Goal: Task Accomplishment & Management: Use online tool/utility

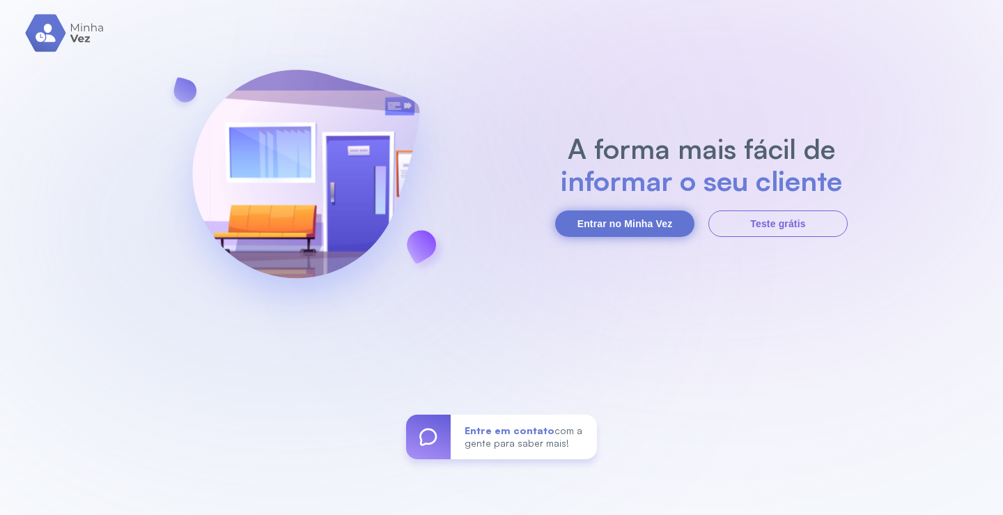
click at [617, 224] on button "Entrar no Minha Vez" at bounding box center [624, 223] width 139 height 26
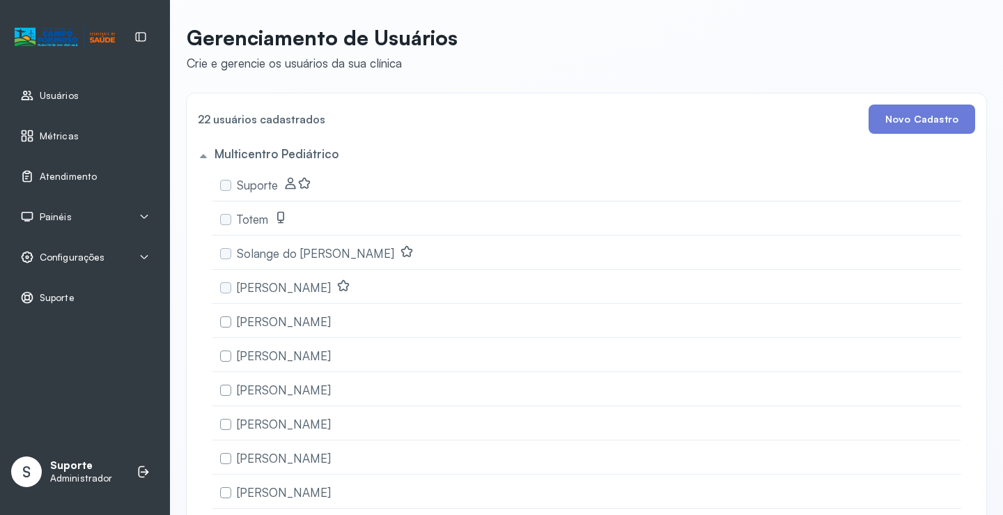
click at [84, 258] on span "Configurações" at bounding box center [72, 258] width 65 height 12
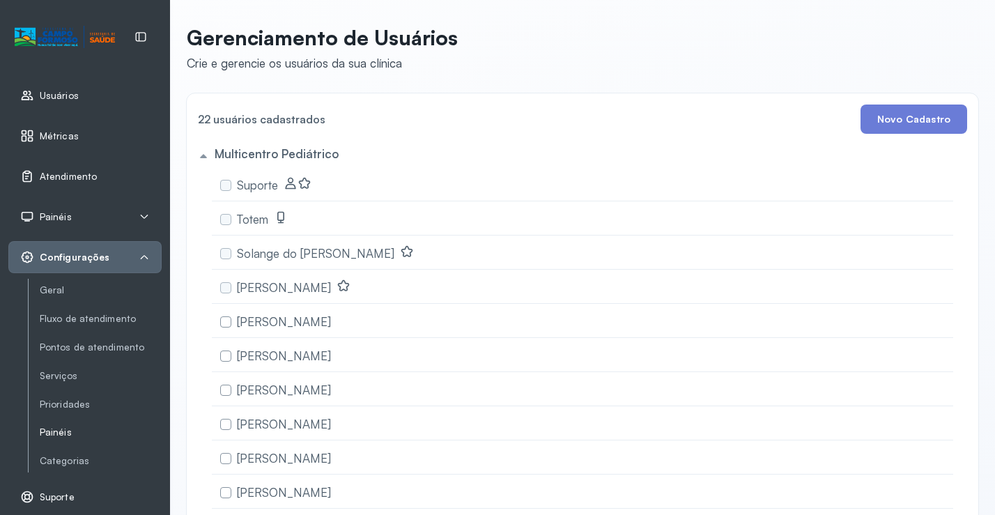
click at [64, 435] on link "Painéis" at bounding box center [101, 432] width 122 height 12
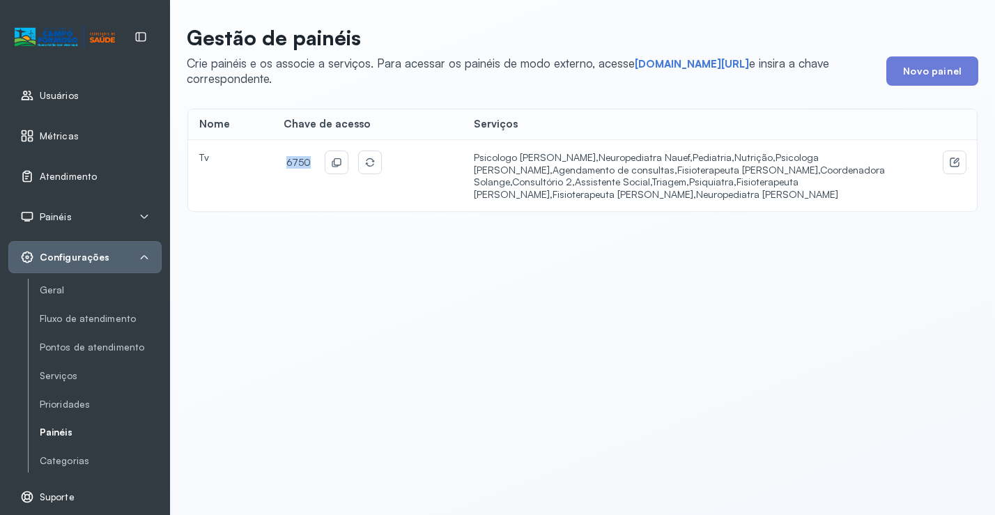
drag, startPoint x: 305, startPoint y: 162, endPoint x: 276, endPoint y: 163, distance: 29.3
click at [276, 163] on td "6750" at bounding box center [367, 175] width 190 height 71
copy span "6750"
click at [667, 65] on link "short.sysvale.com/tv" at bounding box center [692, 64] width 114 height 14
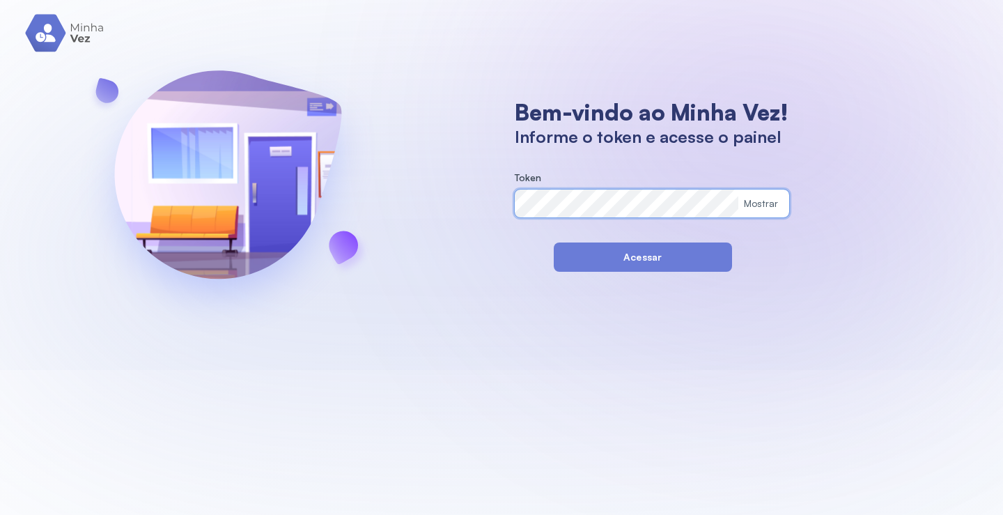
click at [477, 203] on div "Bem-vindo ao Minha Vez! Informe o token e acesse o painel Token Mostrar Acessar" at bounding box center [501, 185] width 1003 height 370
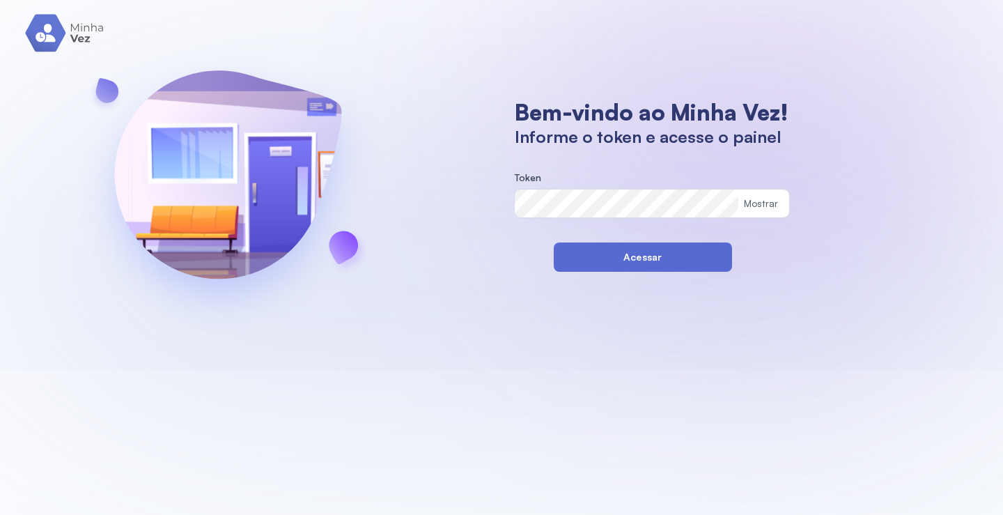
click at [562, 264] on button "Acessar" at bounding box center [643, 256] width 178 height 29
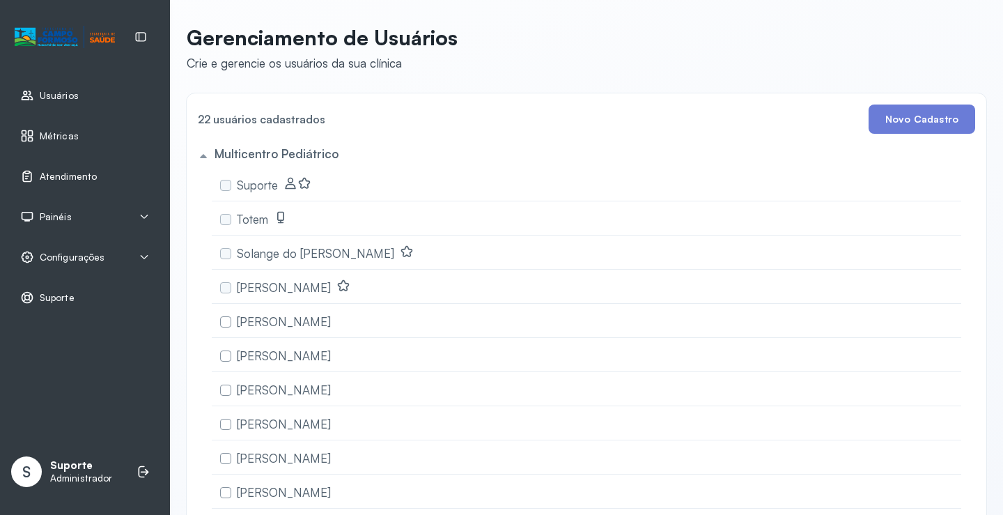
click at [95, 177] on link "Atendimento" at bounding box center [85, 176] width 130 height 14
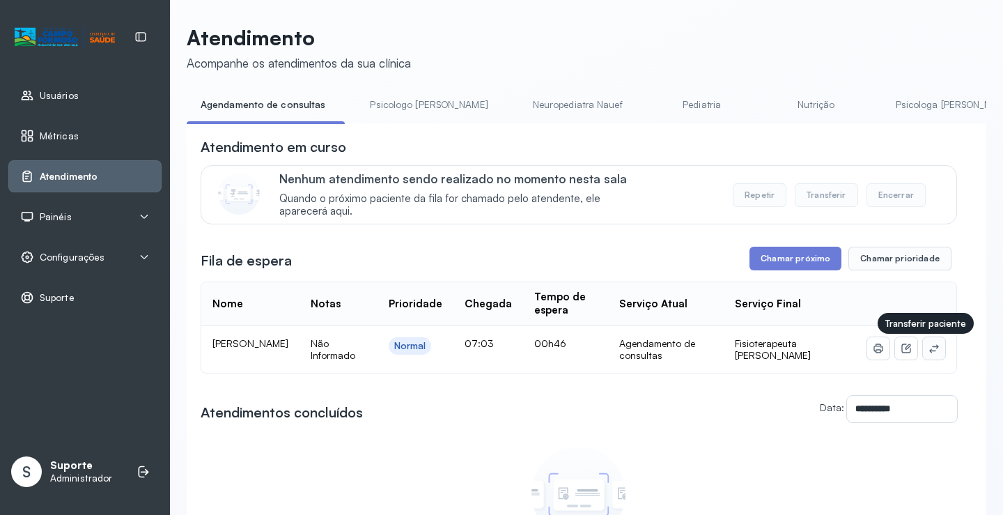
click at [929, 352] on icon at bounding box center [934, 348] width 11 height 11
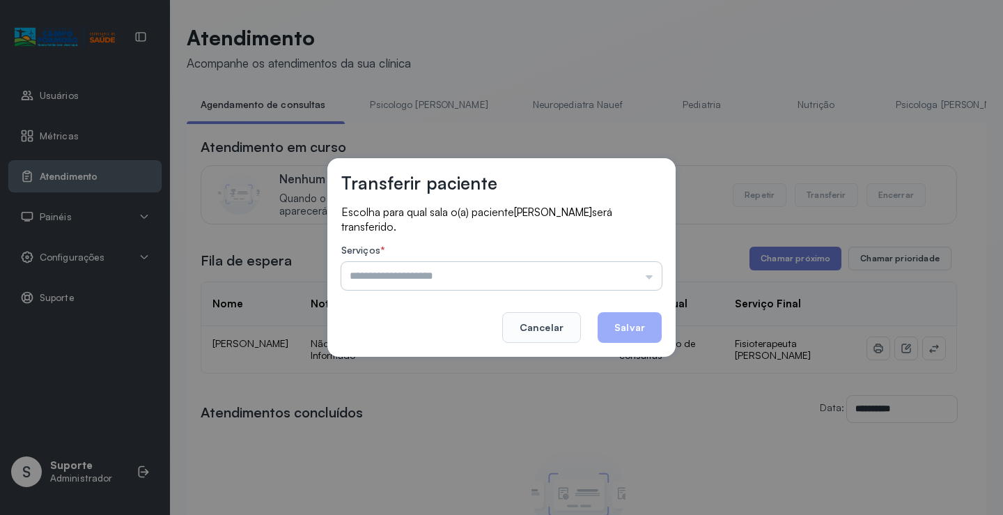
click at [462, 276] on input "text" at bounding box center [501, 276] width 320 height 28
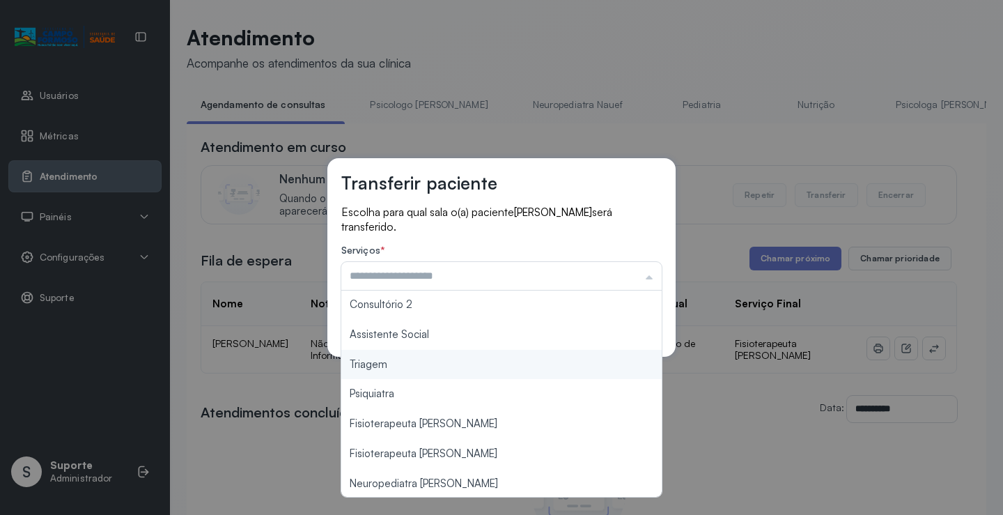
scroll to position [210, 0]
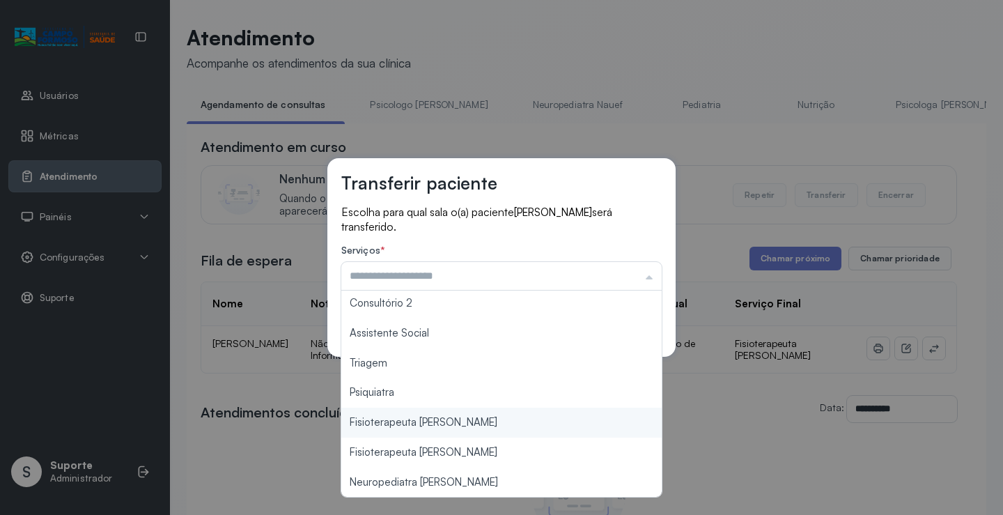
type input "**********"
click at [428, 423] on div "**********" at bounding box center [501, 257] width 1003 height 515
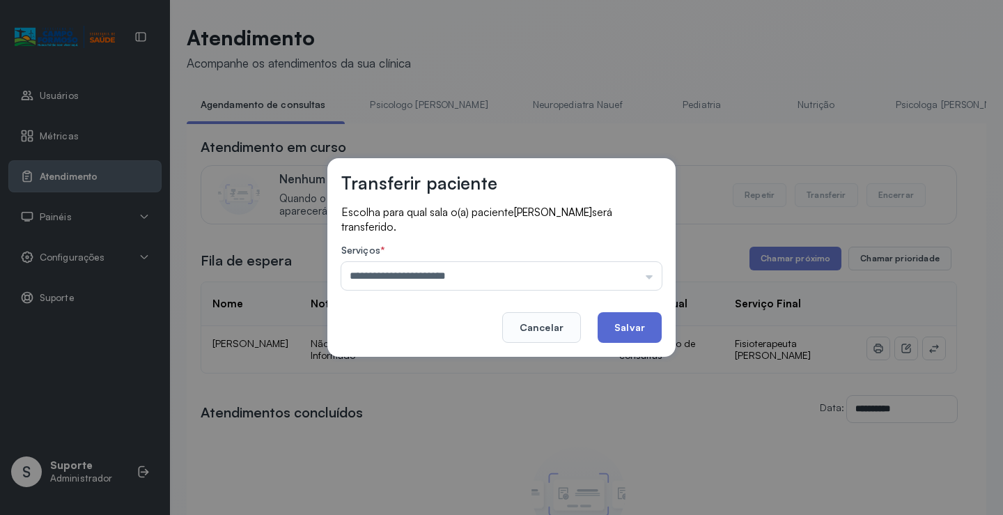
click at [633, 326] on button "Salvar" at bounding box center [630, 327] width 64 height 31
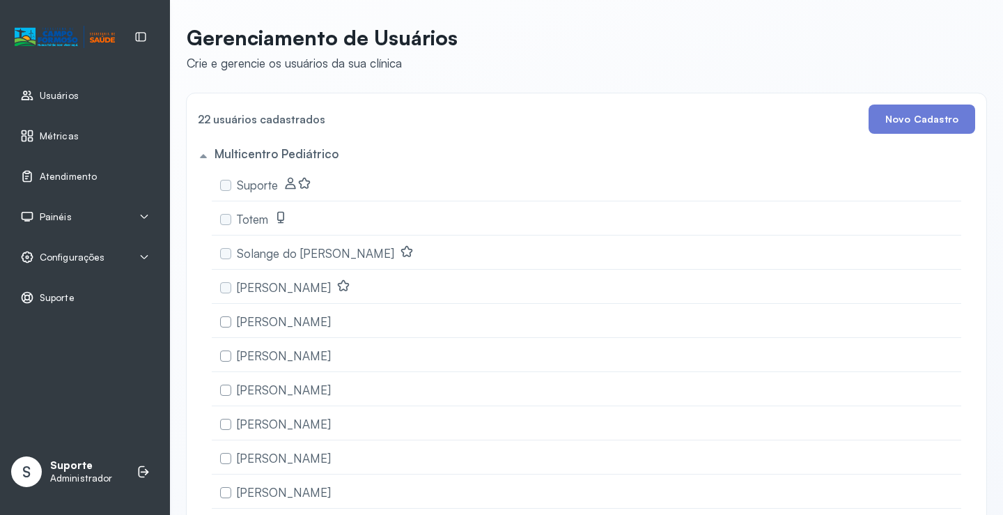
click at [61, 217] on span "Painéis" at bounding box center [56, 217] width 32 height 12
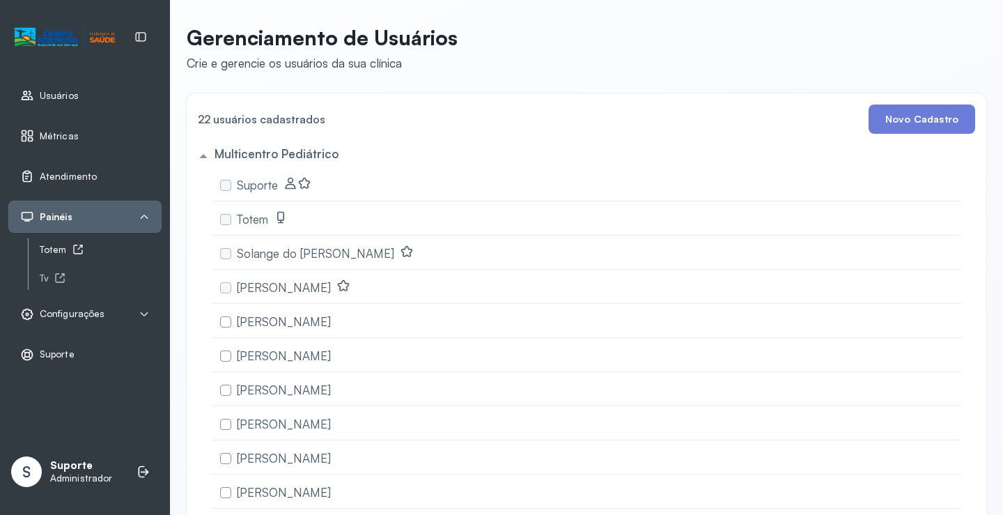
click at [63, 252] on div "Totem" at bounding box center [101, 250] width 122 height 12
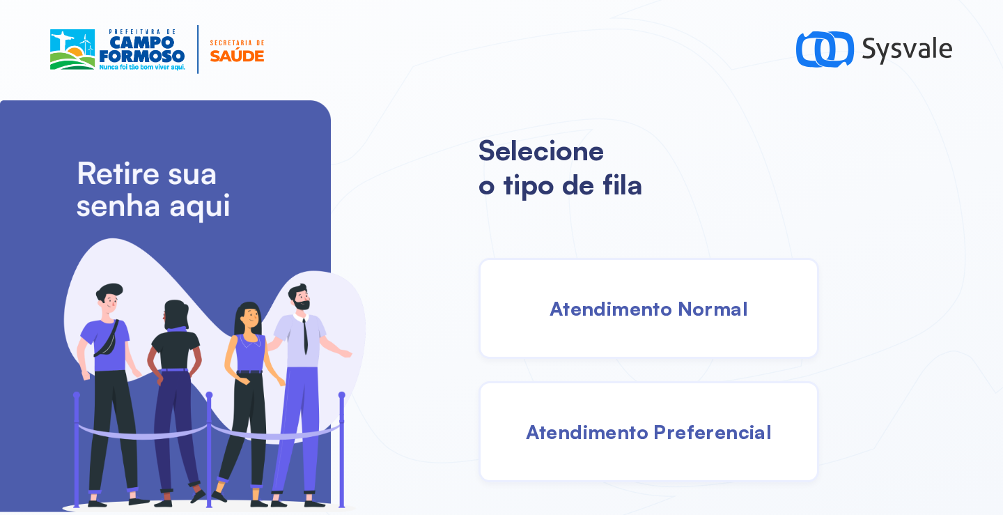
click at [594, 306] on span "Atendimento Normal" at bounding box center [649, 308] width 199 height 24
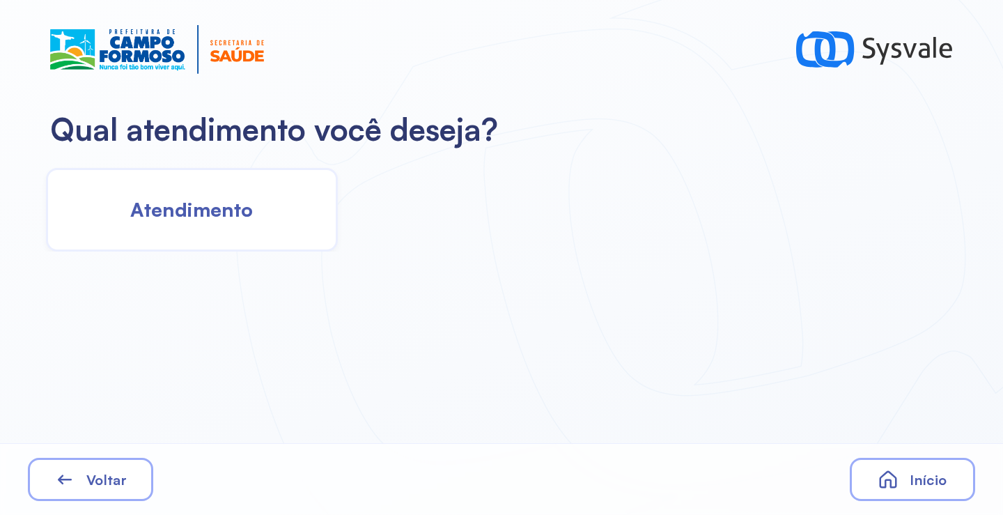
click at [211, 228] on div "Atendimento" at bounding box center [192, 210] width 292 height 84
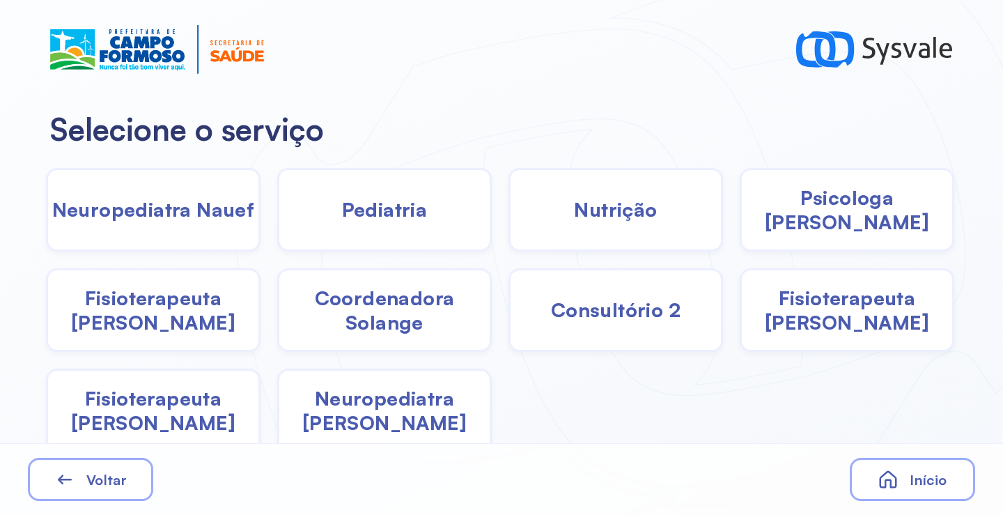
click at [594, 219] on span "Nutrição" at bounding box center [615, 209] width 83 height 24
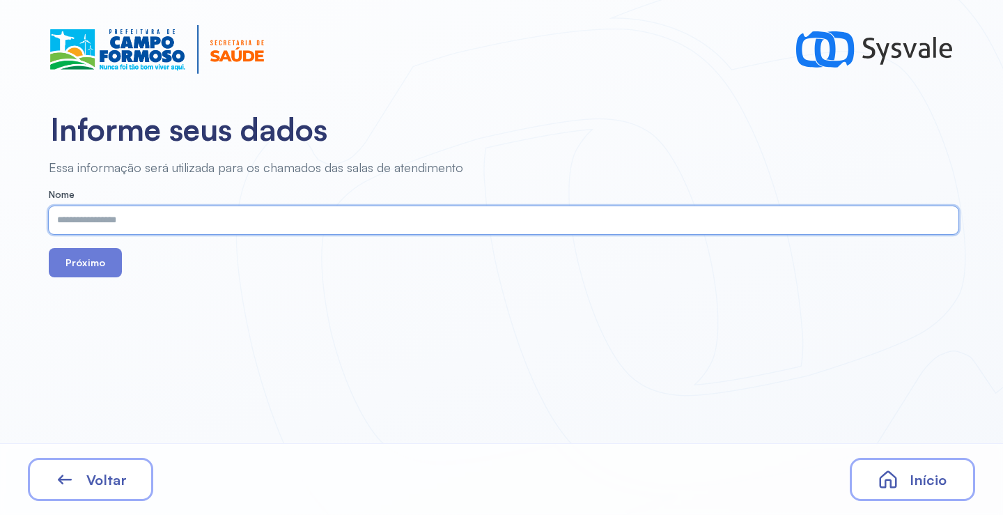
click at [281, 224] on input "text" at bounding box center [501, 220] width 904 height 28
paste input "**********"
type input "**********"
click at [93, 264] on button "Próximo" at bounding box center [85, 262] width 73 height 29
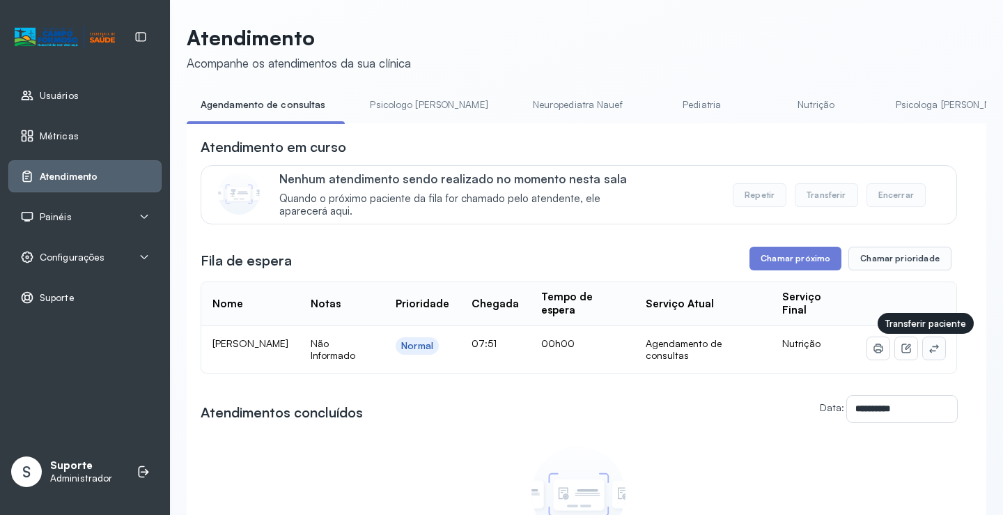
click at [929, 350] on icon at bounding box center [934, 348] width 11 height 11
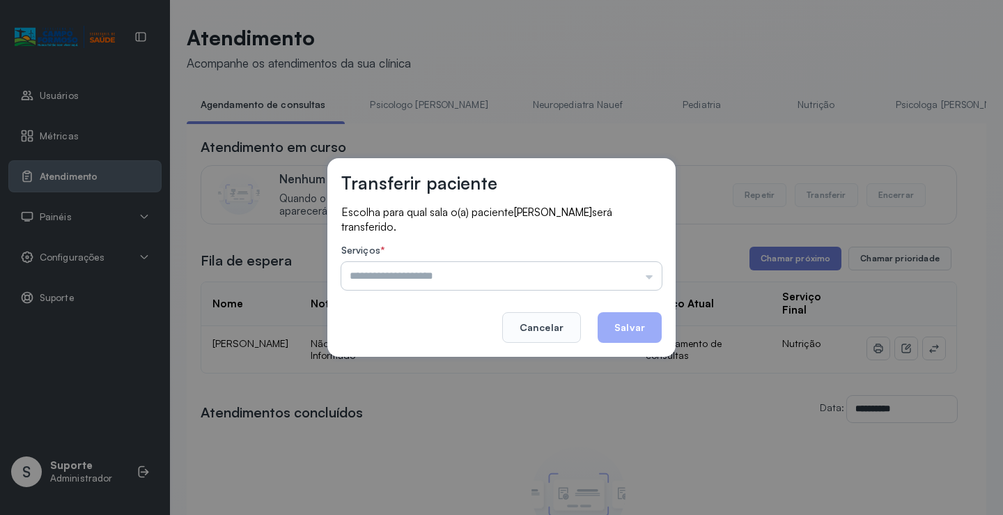
click at [463, 275] on input "text" at bounding box center [501, 276] width 320 height 28
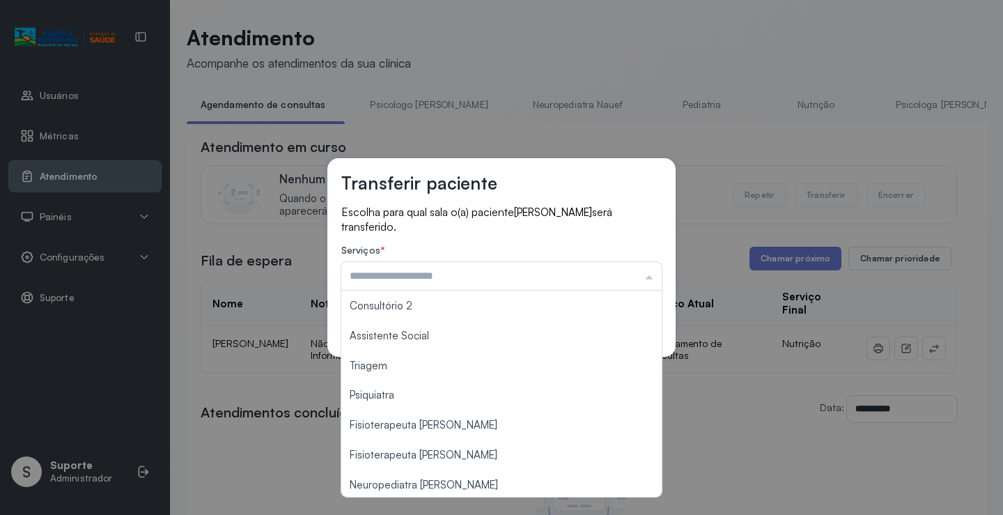
scroll to position [209, 0]
type input "*******"
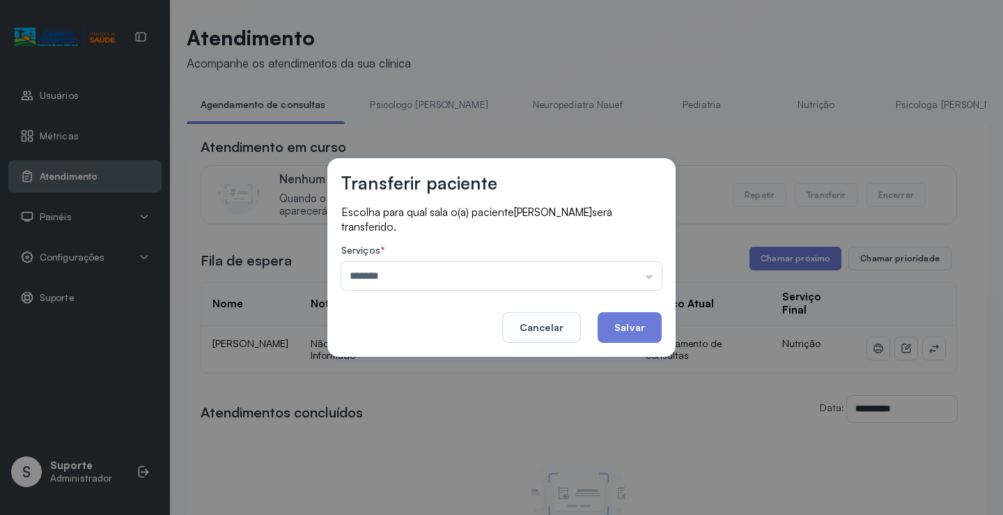
click at [376, 363] on div "Transferir paciente Escolha para qual sala o(a) paciente Kamilla Silva de Souza…" at bounding box center [501, 257] width 1003 height 515
click at [640, 330] on button "Salvar" at bounding box center [630, 327] width 64 height 31
